Goal: Information Seeking & Learning: Learn about a topic

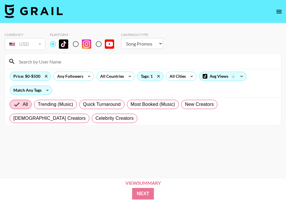
select select "Song"
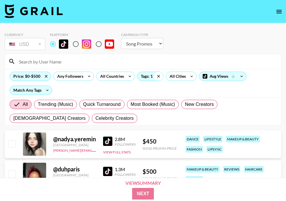
click at [160, 77] on icon at bounding box center [158, 76] width 9 height 9
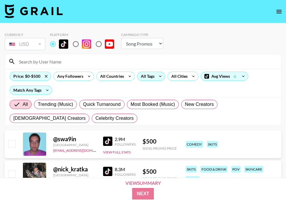
click at [155, 78] on div "All Tags" at bounding box center [151, 76] width 28 height 9
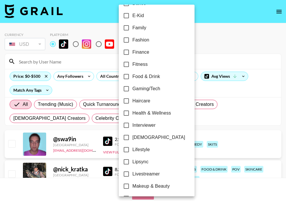
scroll to position [158, 0]
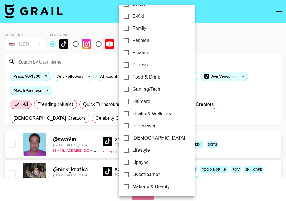
click at [145, 64] on span "Fitness" at bounding box center [139, 65] width 15 height 7
click at [132, 64] on input "Fitness" at bounding box center [126, 65] width 12 height 12
checkbox input "true"
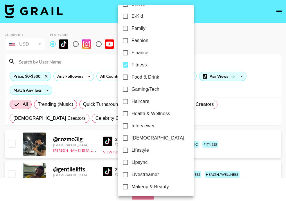
click at [191, 49] on div at bounding box center [143, 100] width 286 height 201
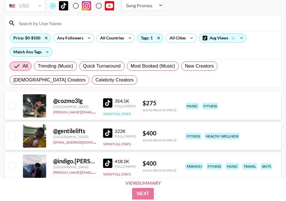
scroll to position [44, 0]
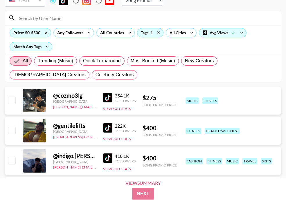
click at [111, 95] on img at bounding box center [107, 97] width 9 height 9
click at [107, 125] on img at bounding box center [107, 127] width 9 height 9
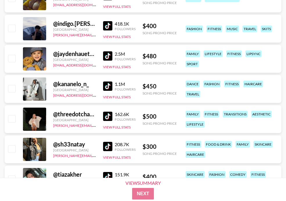
scroll to position [0, 0]
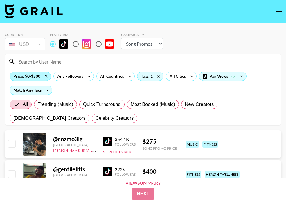
click at [35, 76] on div "Price: $0-$500" at bounding box center [30, 76] width 41 height 9
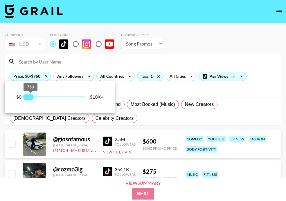
type input "1000"
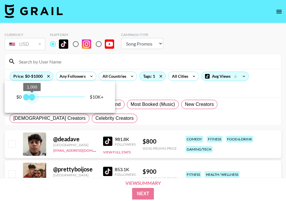
click at [32, 98] on span "1,000" at bounding box center [32, 97] width 6 height 6
click at [128, 116] on div at bounding box center [143, 100] width 286 height 201
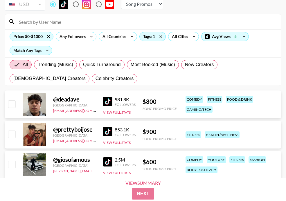
scroll to position [42, 0]
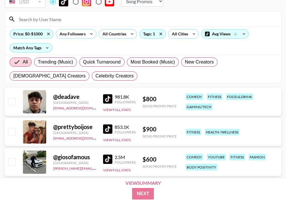
click at [110, 96] on img at bounding box center [107, 98] width 9 height 9
click at [108, 127] on img at bounding box center [107, 129] width 9 height 9
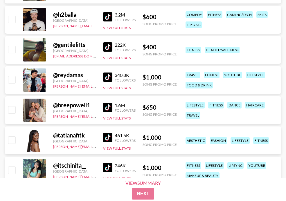
scroll to position [337, 0]
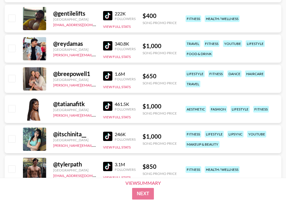
click at [101, 135] on div "@ itschinita__ [GEOGRAPHIC_DATA] [PERSON_NAME][EMAIL_ADDRESS][PERSON_NAME][DOMA…" at bounding box center [143, 139] width 277 height 28
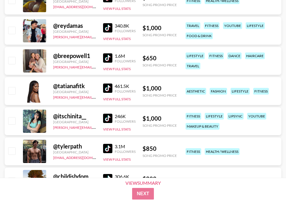
scroll to position [356, 0]
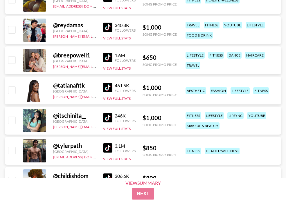
click at [107, 114] on img at bounding box center [107, 117] width 9 height 9
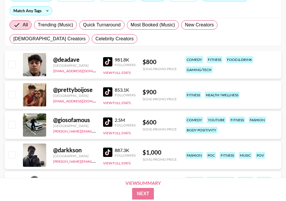
scroll to position [0, 0]
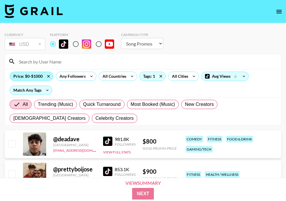
click at [39, 76] on div "Price: $0-$1000" at bounding box center [31, 76] width 43 height 9
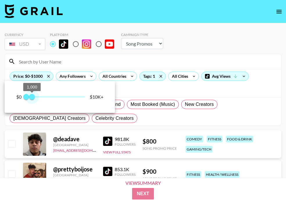
click at [32, 97] on span "1,000" at bounding box center [32, 97] width 6 height 6
type input "750"
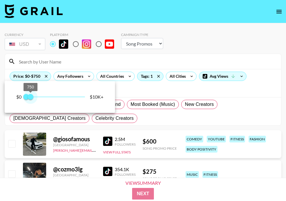
click at [30, 97] on span "750" at bounding box center [31, 97] width 6 height 6
click at [138, 91] on div at bounding box center [143, 100] width 286 height 201
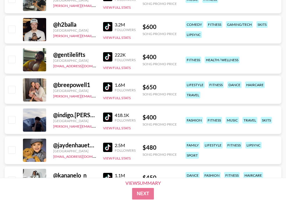
scroll to position [200, 0]
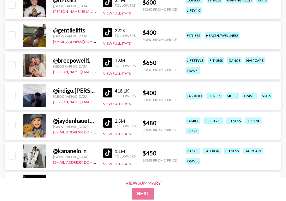
click at [106, 63] on img at bounding box center [107, 62] width 9 height 9
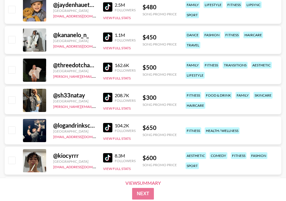
scroll to position [393, 0]
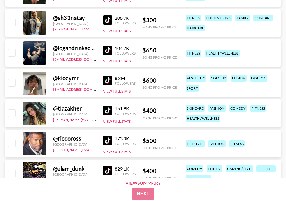
click at [111, 79] on img at bounding box center [107, 80] width 9 height 9
click at [109, 114] on img at bounding box center [107, 110] width 9 height 9
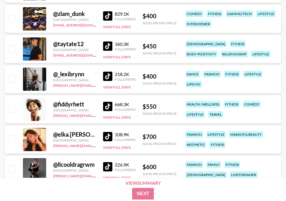
scroll to position [550, 0]
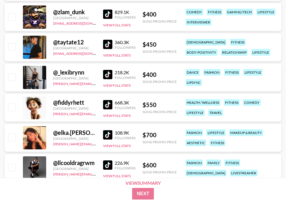
click at [110, 133] on img at bounding box center [107, 134] width 9 height 9
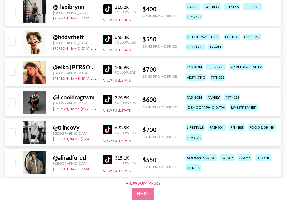
scroll to position [622, 0]
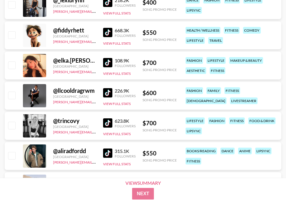
click at [112, 121] on img at bounding box center [107, 123] width 9 height 9
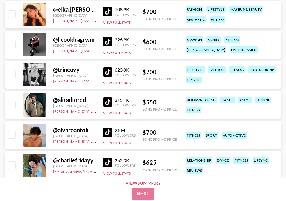
scroll to position [674, 0]
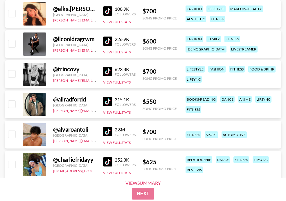
click at [105, 132] on img at bounding box center [107, 131] width 9 height 9
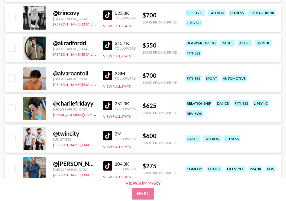
scroll to position [743, 0]
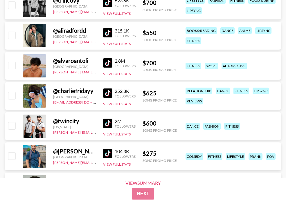
click at [104, 90] on img at bounding box center [107, 93] width 9 height 9
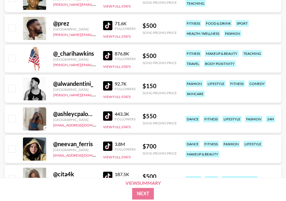
scroll to position [981, 0]
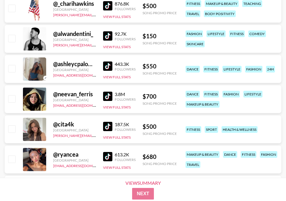
click at [104, 125] on img at bounding box center [107, 126] width 9 height 9
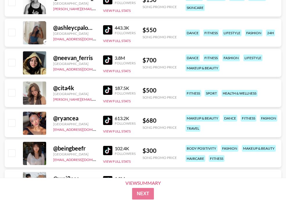
scroll to position [1019, 0]
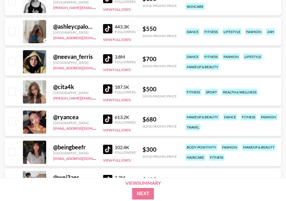
click at [108, 117] on img at bounding box center [107, 119] width 9 height 9
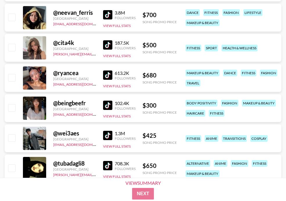
scroll to position [1155, 0]
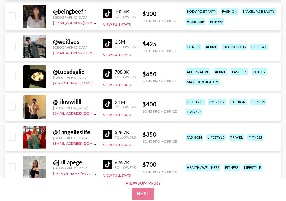
click at [103, 104] on img at bounding box center [107, 104] width 9 height 9
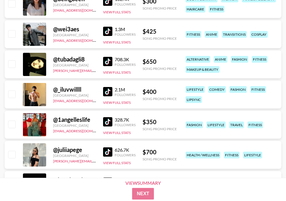
scroll to position [1168, 0]
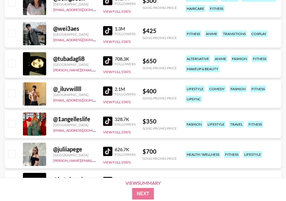
click at [108, 122] on img at bounding box center [107, 121] width 9 height 9
click at [105, 157] on div "626.7K Followers View Full Stats" at bounding box center [119, 154] width 33 height 21
click at [107, 153] on img at bounding box center [107, 151] width 9 height 9
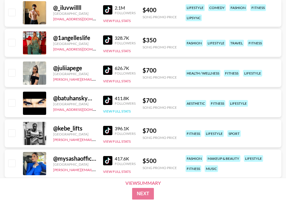
scroll to position [1251, 0]
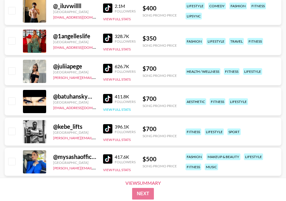
click at [104, 130] on img at bounding box center [107, 128] width 9 height 9
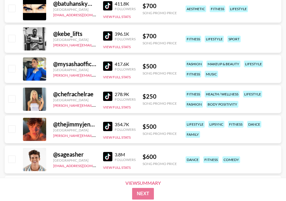
scroll to position [1345, 0]
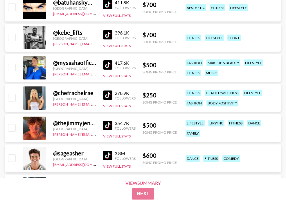
click at [106, 155] on img at bounding box center [107, 155] width 9 height 9
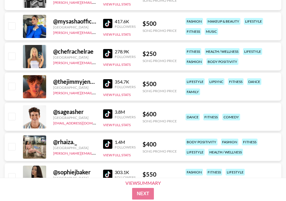
scroll to position [1387, 0]
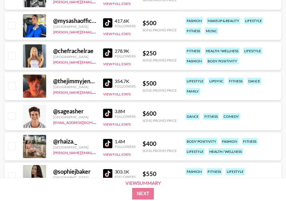
click at [109, 140] on img at bounding box center [107, 143] width 9 height 9
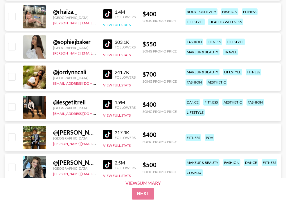
scroll to position [1518, 0]
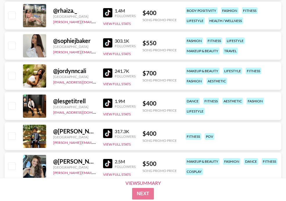
click at [106, 130] on img at bounding box center [107, 133] width 9 height 9
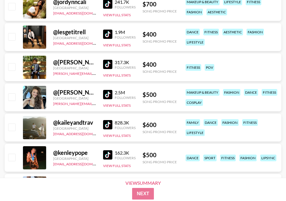
scroll to position [1622, 0]
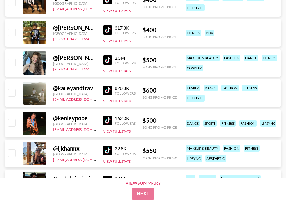
click at [109, 120] on img at bounding box center [107, 120] width 9 height 9
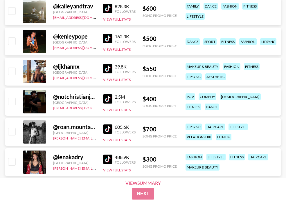
click at [106, 159] on img at bounding box center [107, 159] width 9 height 9
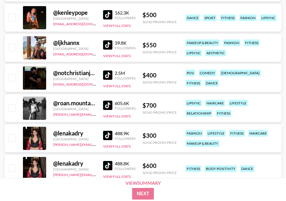
scroll to position [1734, 0]
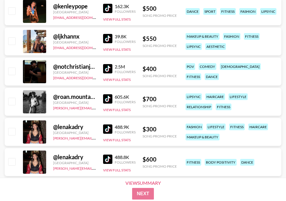
click at [111, 68] on img at bounding box center [107, 68] width 9 height 9
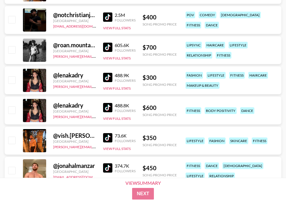
scroll to position [1810, 0]
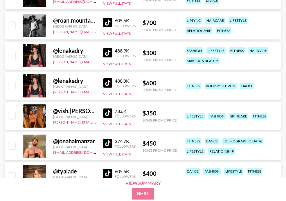
click at [105, 112] on img at bounding box center [107, 113] width 9 height 9
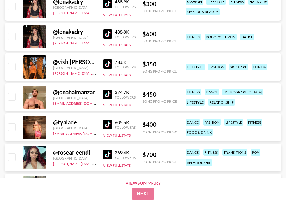
scroll to position [1891, 0]
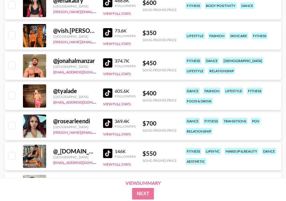
click at [113, 94] on link at bounding box center [109, 93] width 12 height 9
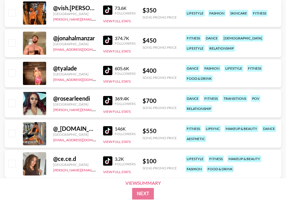
scroll to position [1920, 0]
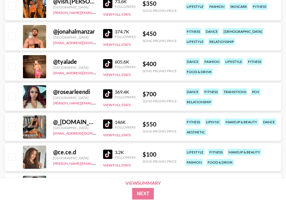
click at [107, 122] on img at bounding box center [107, 124] width 9 height 9
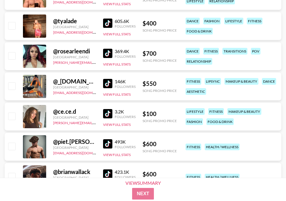
scroll to position [1990, 0]
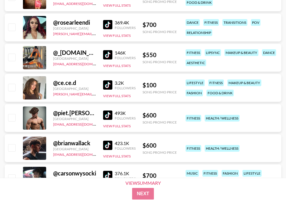
click at [110, 141] on div "423.1K Followers" at bounding box center [119, 146] width 33 height 10
click at [109, 146] on img at bounding box center [107, 145] width 9 height 9
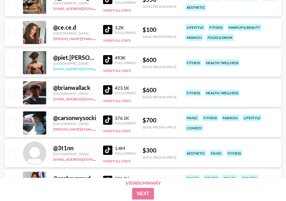
scroll to position [2045, 0]
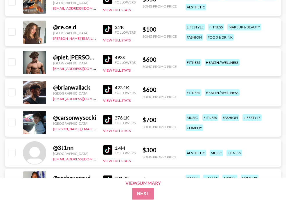
click at [103, 118] on img at bounding box center [107, 119] width 9 height 9
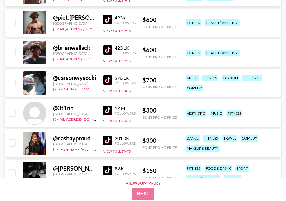
scroll to position [2086, 0]
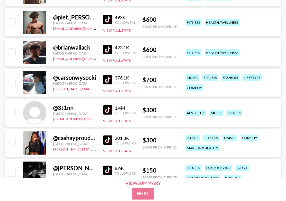
click at [110, 108] on img at bounding box center [107, 109] width 9 height 9
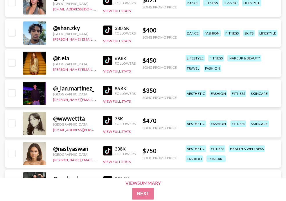
scroll to position [2438, 0]
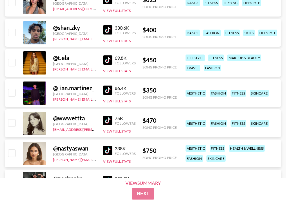
click at [110, 118] on img at bounding box center [107, 120] width 9 height 9
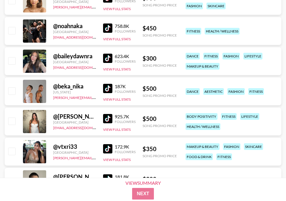
scroll to position [2609, 0]
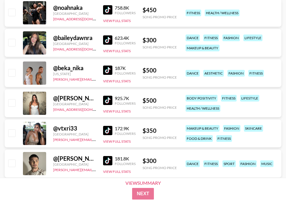
click at [112, 133] on link at bounding box center [109, 130] width 12 height 9
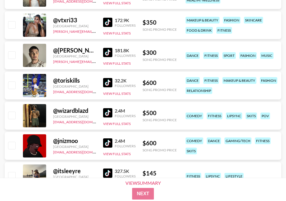
scroll to position [2722, 0]
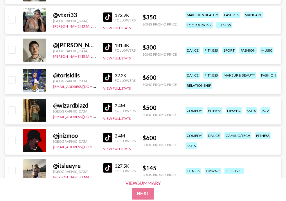
click at [111, 106] on img at bounding box center [107, 107] width 9 height 9
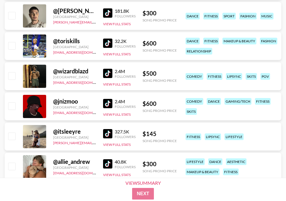
scroll to position [2757, 0]
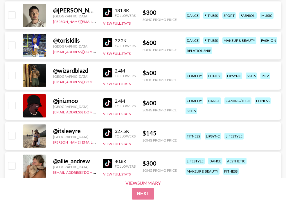
click at [109, 136] on img at bounding box center [107, 133] width 9 height 9
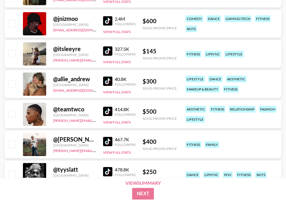
click at [107, 143] on img at bounding box center [107, 141] width 9 height 9
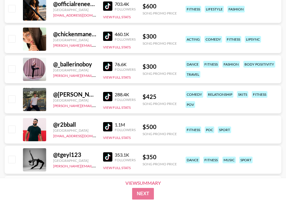
scroll to position [3167, 0]
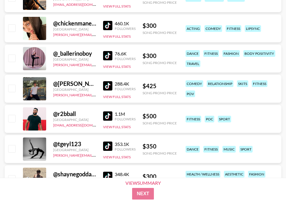
click at [106, 119] on img at bounding box center [107, 116] width 9 height 9
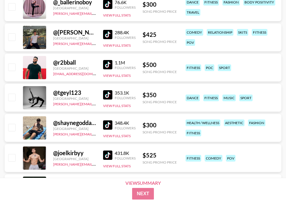
scroll to position [3261, 0]
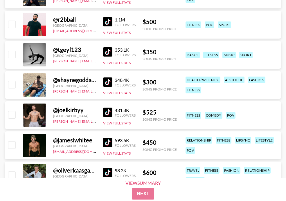
click at [107, 112] on img at bounding box center [107, 112] width 9 height 9
click at [110, 140] on img at bounding box center [107, 142] width 9 height 9
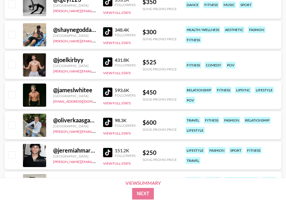
scroll to position [3313, 0]
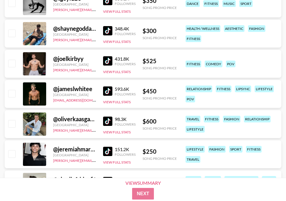
click at [102, 120] on div "@ oliverkaasgaard [GEOGRAPHIC_DATA] [PERSON_NAME][EMAIL_ADDRESS][DOMAIN_NAME] 9…" at bounding box center [143, 124] width 277 height 28
click at [107, 118] on img at bounding box center [107, 121] width 9 height 9
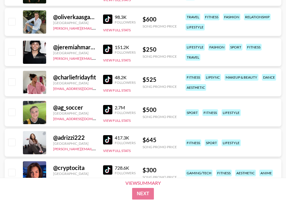
scroll to position [3416, 0]
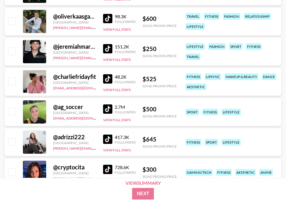
click at [106, 81] on img at bounding box center [107, 78] width 9 height 9
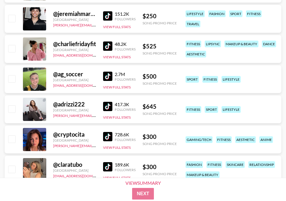
scroll to position [3449, 0]
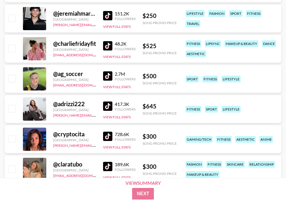
click at [108, 104] on img at bounding box center [107, 106] width 9 height 9
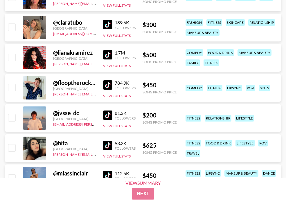
scroll to position [3591, 0]
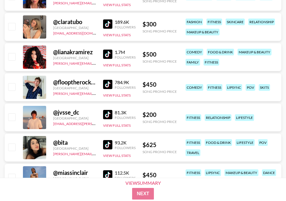
click at [110, 113] on img at bounding box center [107, 114] width 9 height 9
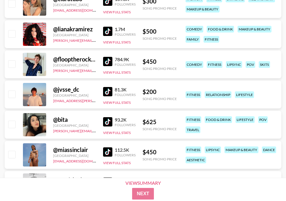
click at [107, 117] on img at bounding box center [107, 121] width 9 height 9
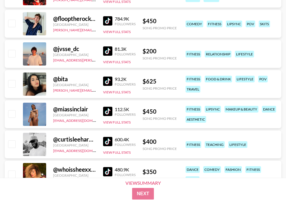
scroll to position [3671, 0]
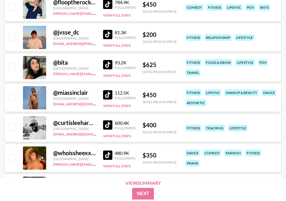
click at [108, 96] on img at bounding box center [107, 94] width 9 height 9
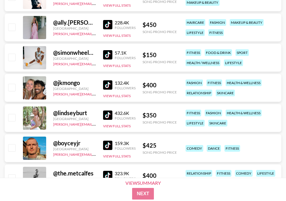
scroll to position [4287, 0]
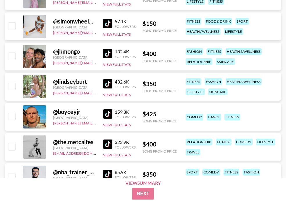
click at [107, 113] on img at bounding box center [107, 114] width 9 height 9
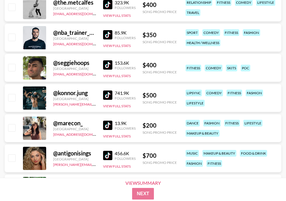
scroll to position [4461, 0]
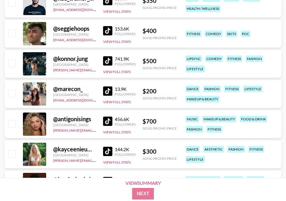
click at [106, 57] on img at bounding box center [107, 60] width 9 height 9
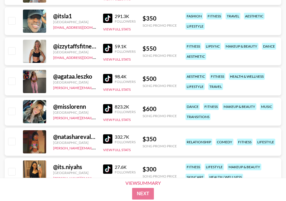
scroll to position [5047, 0]
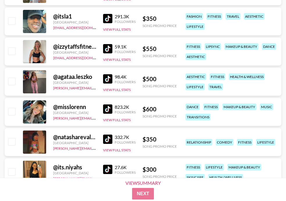
click at [106, 140] on img at bounding box center [107, 139] width 9 height 9
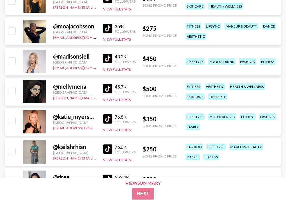
scroll to position [5218, 0]
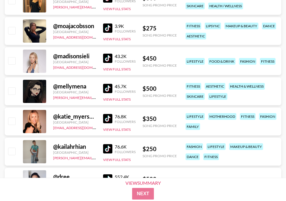
click at [107, 118] on img at bounding box center [107, 118] width 9 height 9
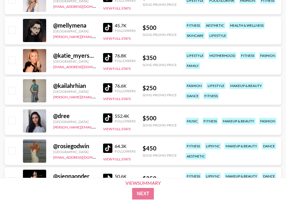
scroll to position [5280, 0]
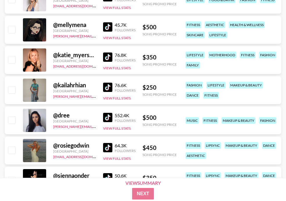
click at [107, 116] on img at bounding box center [107, 117] width 9 height 9
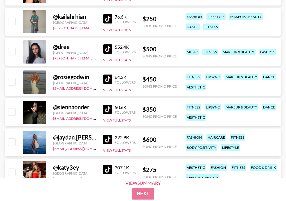
click at [107, 107] on img at bounding box center [107, 109] width 9 height 9
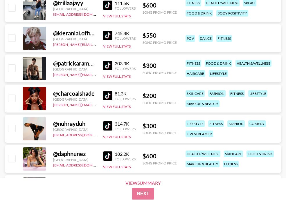
scroll to position [6239, 0]
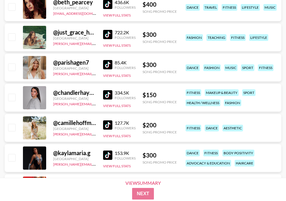
click at [107, 122] on img at bounding box center [107, 125] width 9 height 9
